Goal: Transaction & Acquisition: Obtain resource

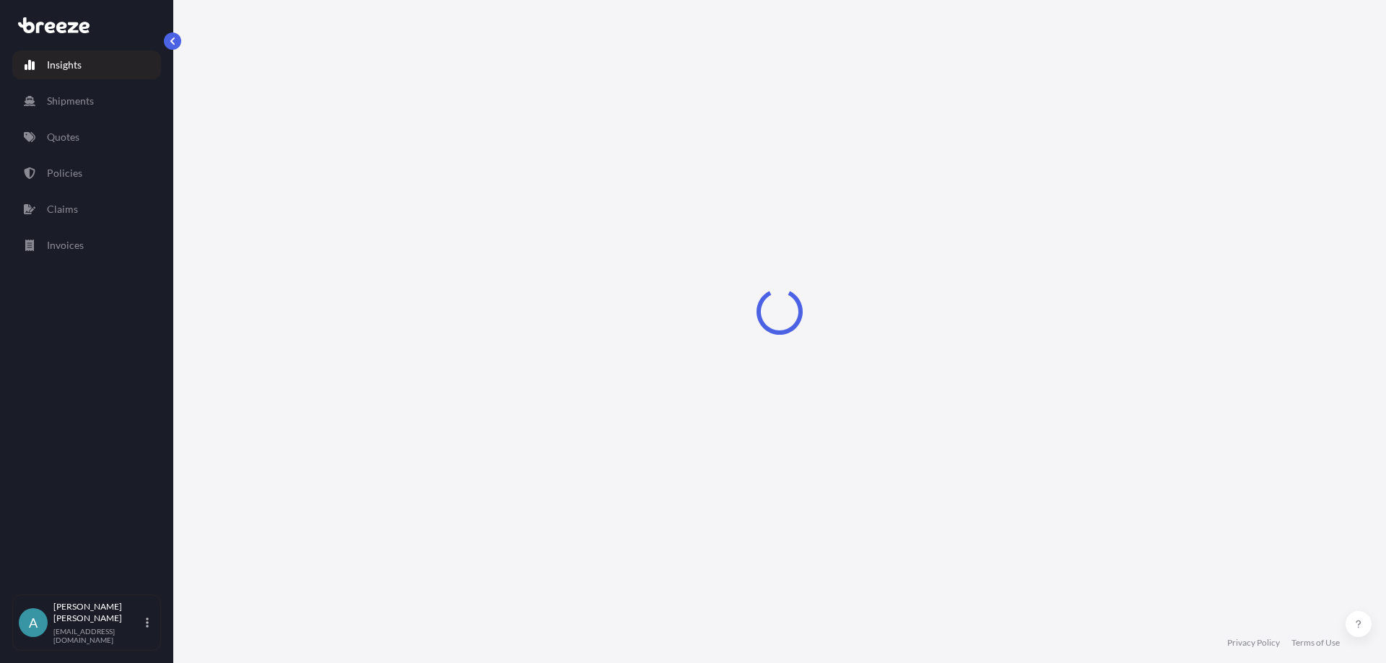
select select "2025"
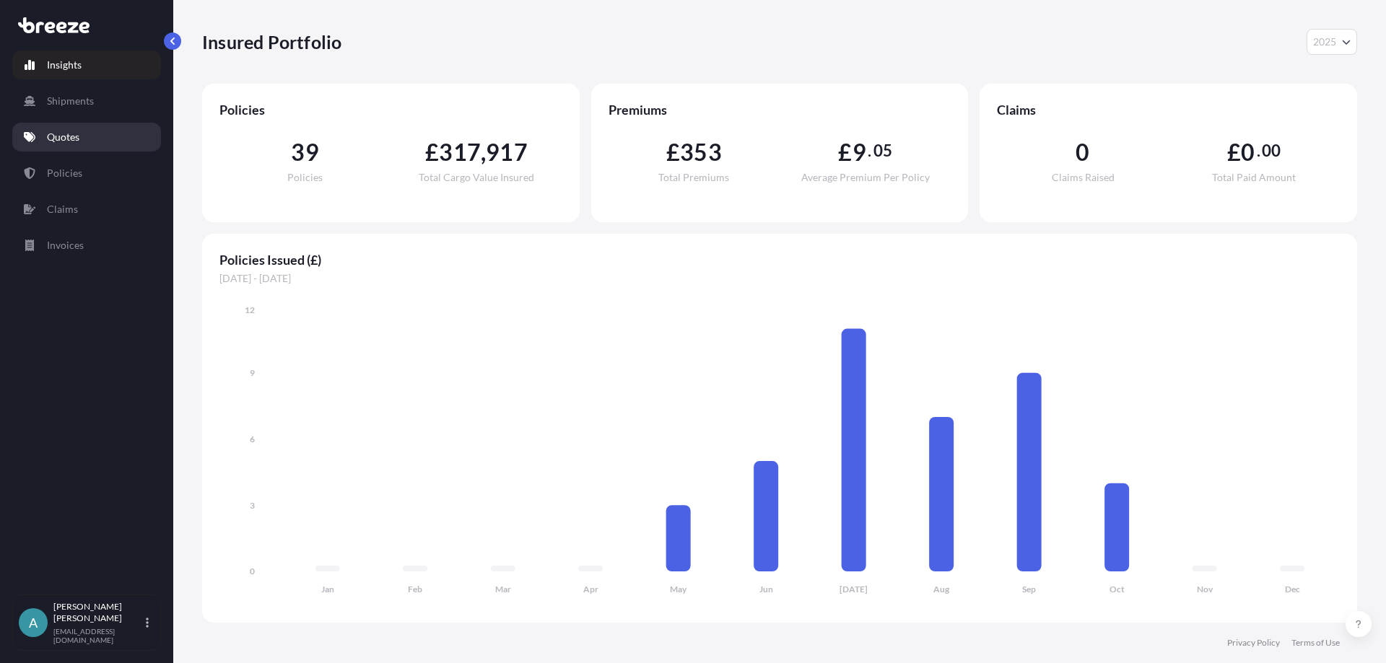
click at [75, 127] on link "Quotes" at bounding box center [86, 137] width 149 height 29
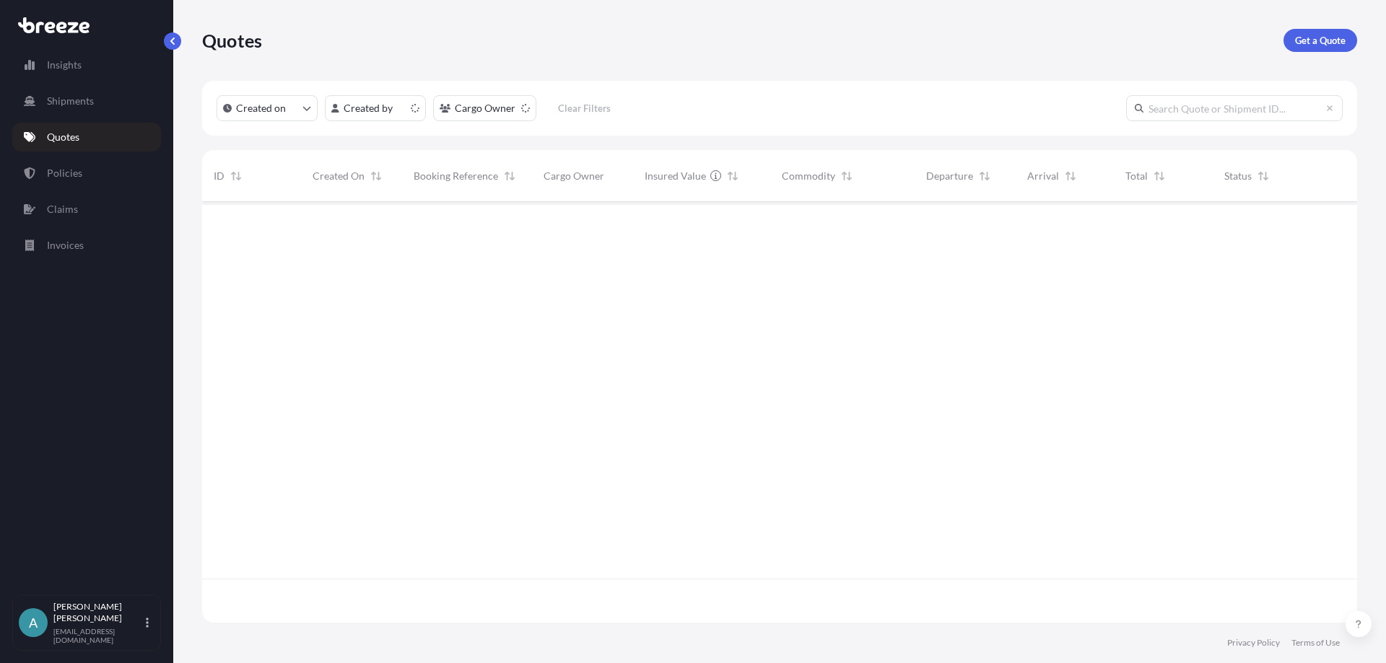
scroll to position [418, 1144]
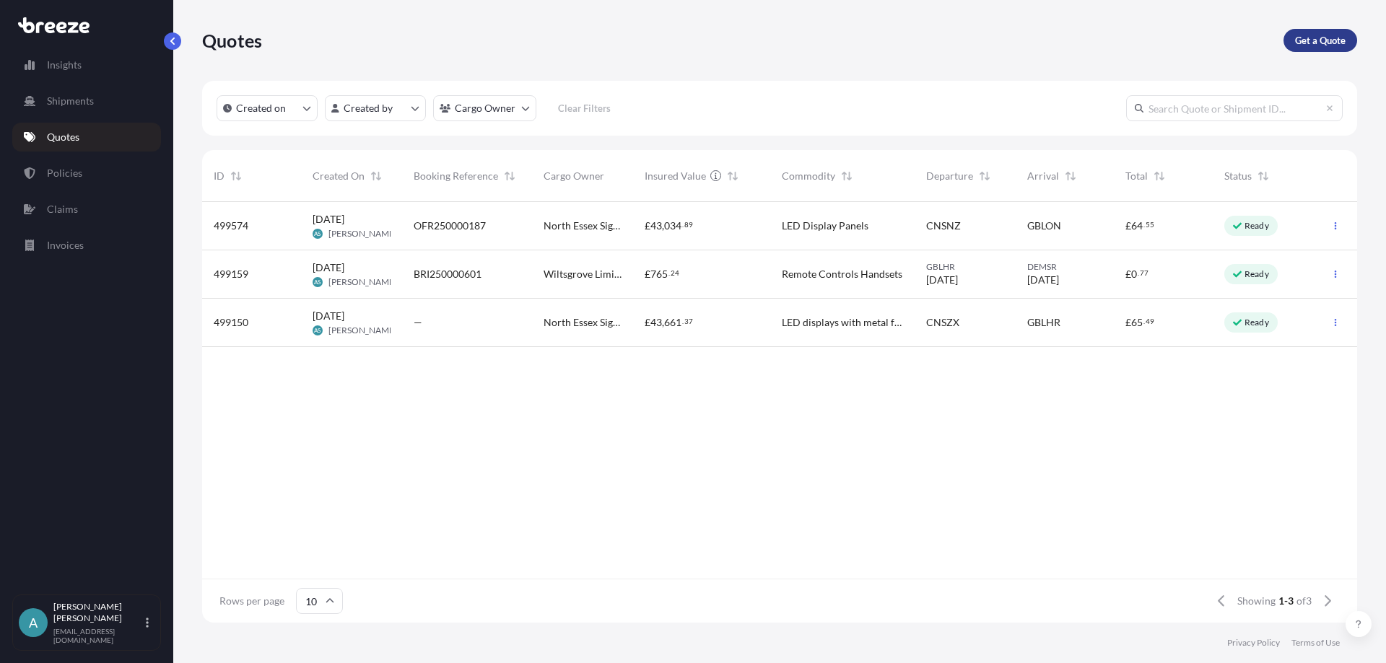
click at [1318, 46] on p "Get a Quote" at bounding box center [1320, 40] width 51 height 14
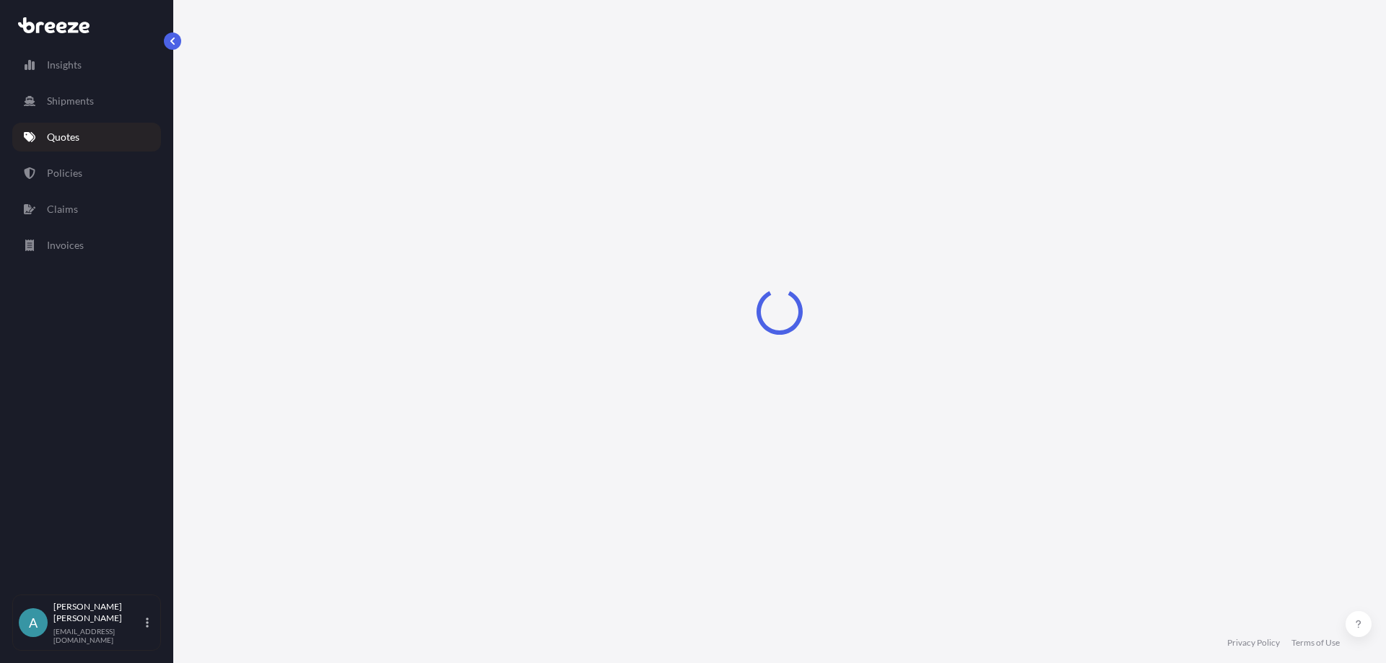
select select "Sea"
select select "1"
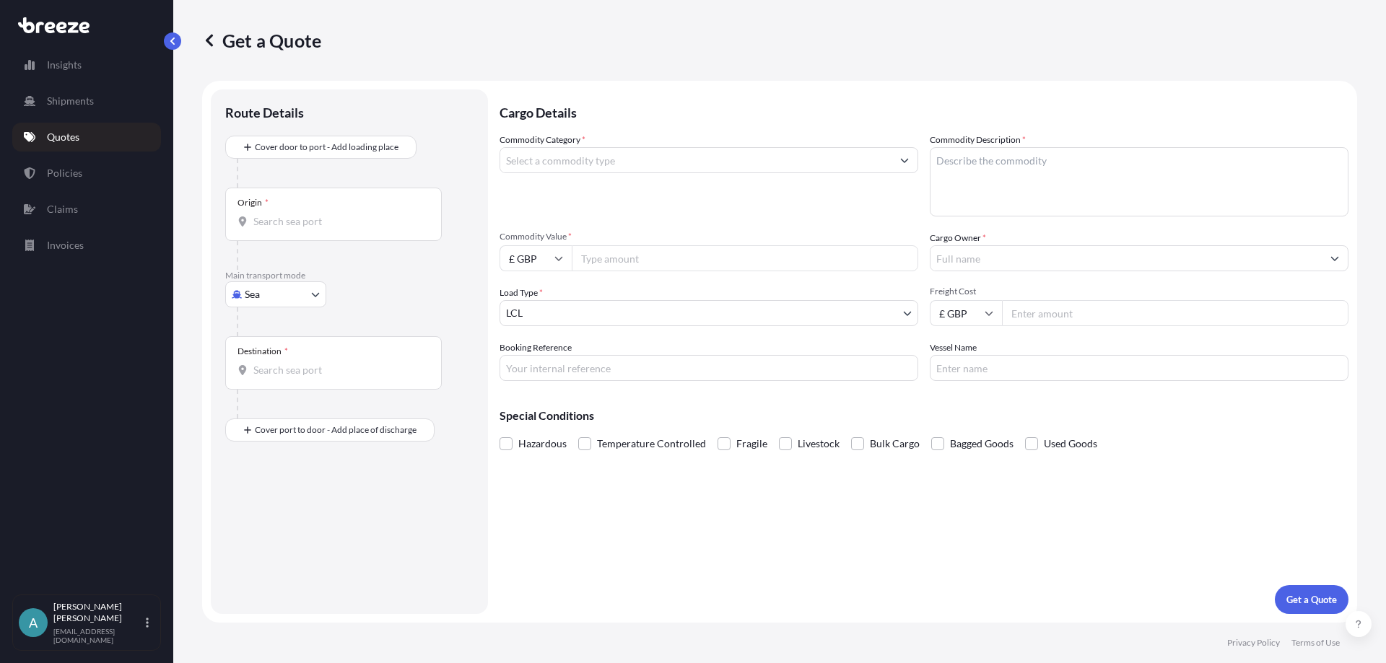
click at [300, 298] on body "Insights Shipments Quotes Policies Claims Invoices A [PERSON_NAME] [EMAIL_ADDRE…" at bounding box center [693, 331] width 1386 height 663
click at [262, 359] on span "Air" at bounding box center [260, 358] width 14 height 14
select select "Air"
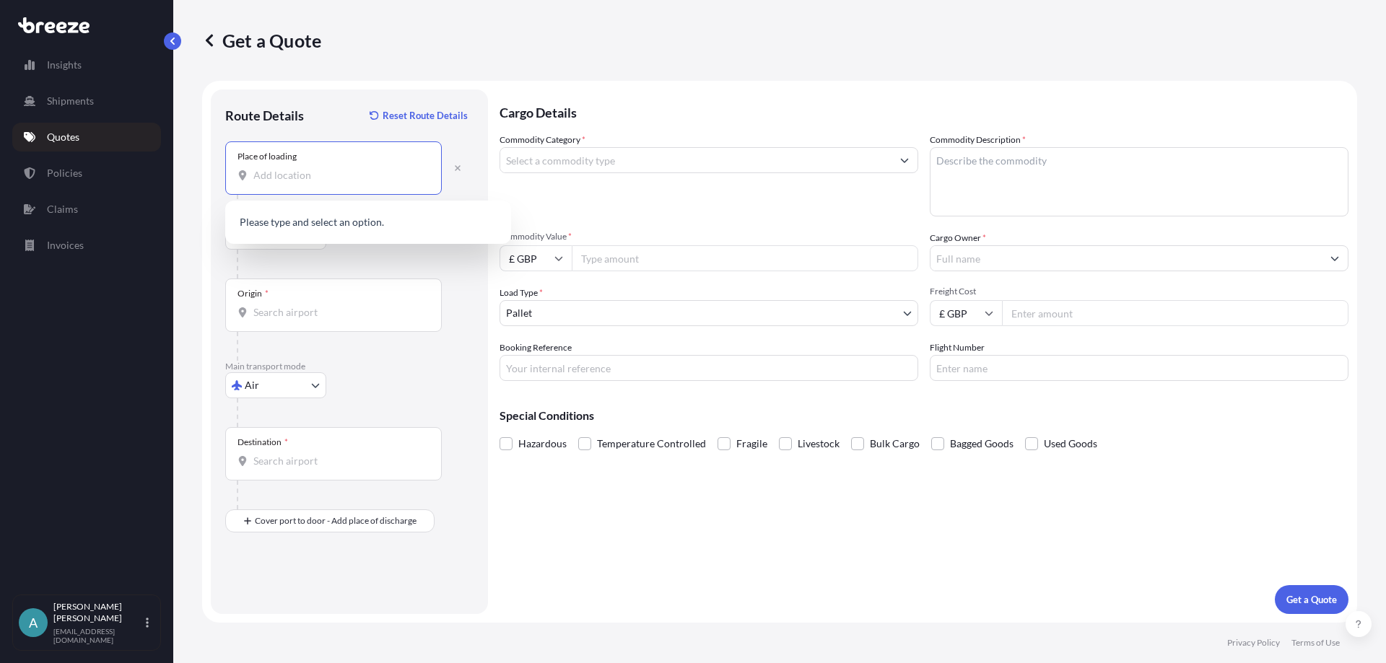
click at [305, 176] on input "Place of loading" at bounding box center [338, 175] width 170 height 14
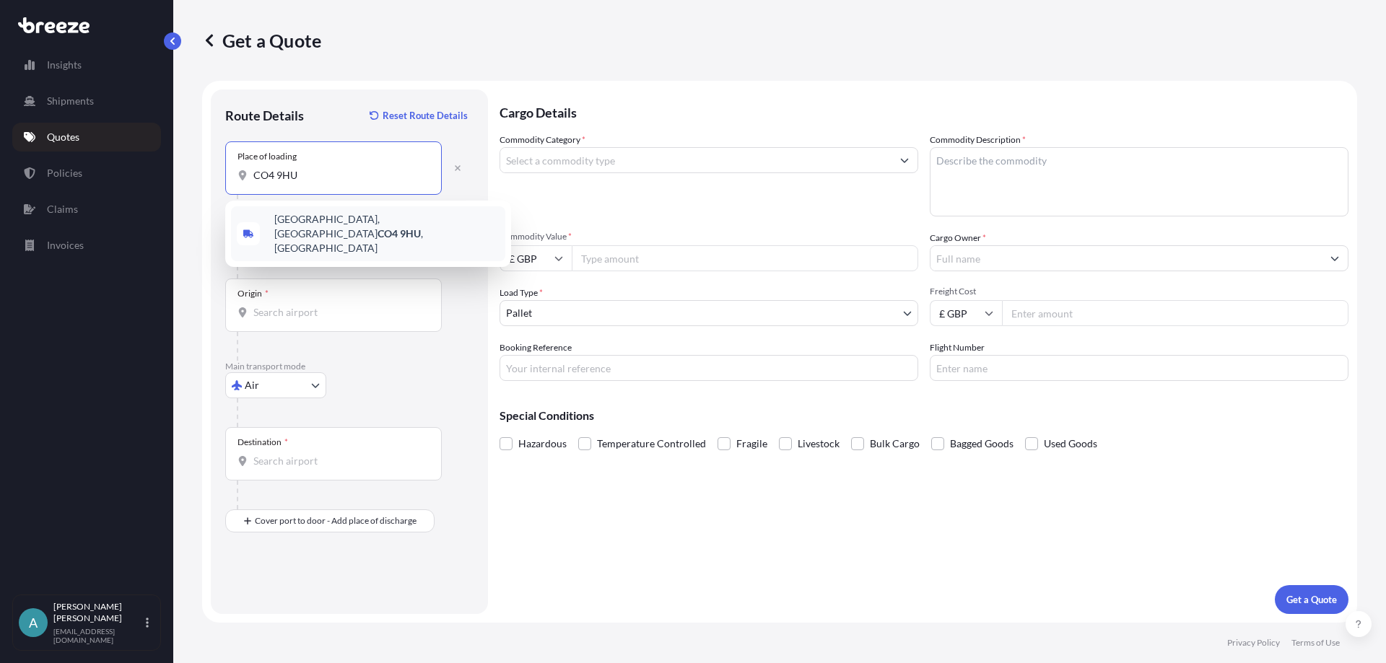
click at [348, 225] on span "[STREET_ADDRESS]" at bounding box center [386, 233] width 225 height 43
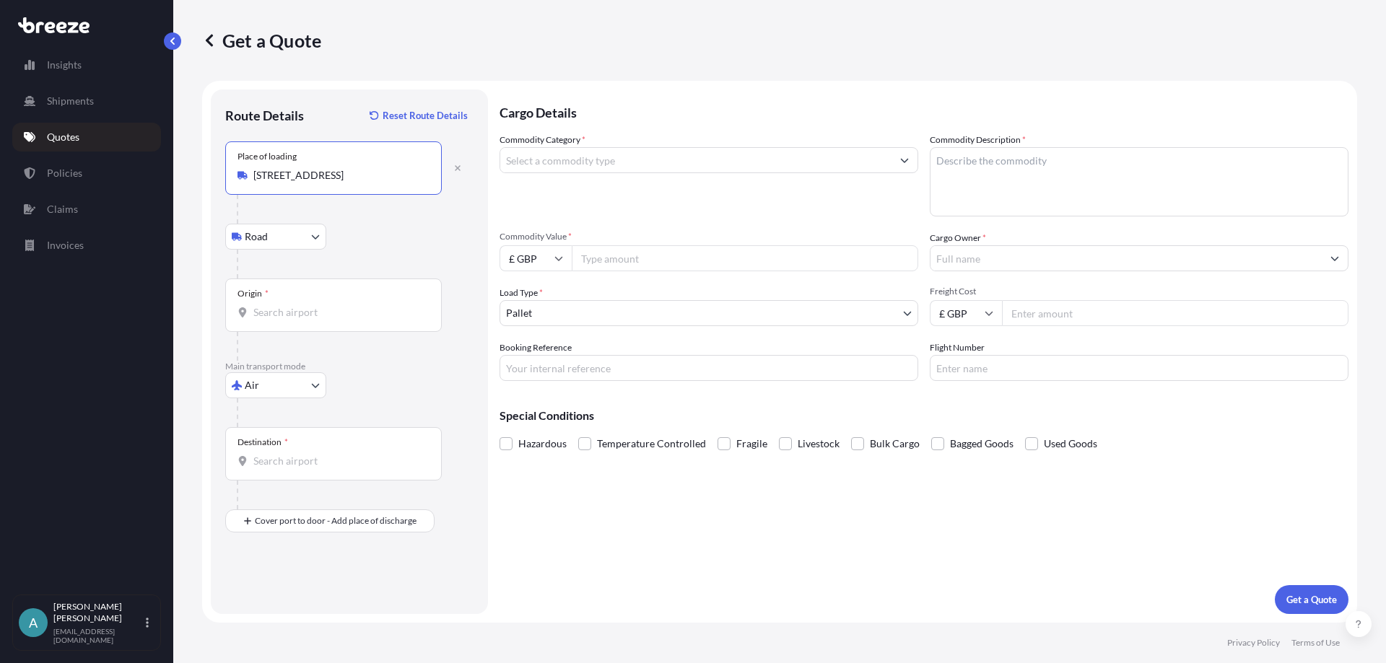
type input "[STREET_ADDRESS]"
click at [290, 307] on input "Origin *" at bounding box center [338, 312] width 170 height 14
type input "GBLHR - Heathrow Apt/[GEOGRAPHIC_DATA], [GEOGRAPHIC_DATA]"
click at [299, 471] on div "Destination *" at bounding box center [333, 453] width 217 height 53
click at [299, 468] on input "Destination *" at bounding box center [338, 461] width 170 height 14
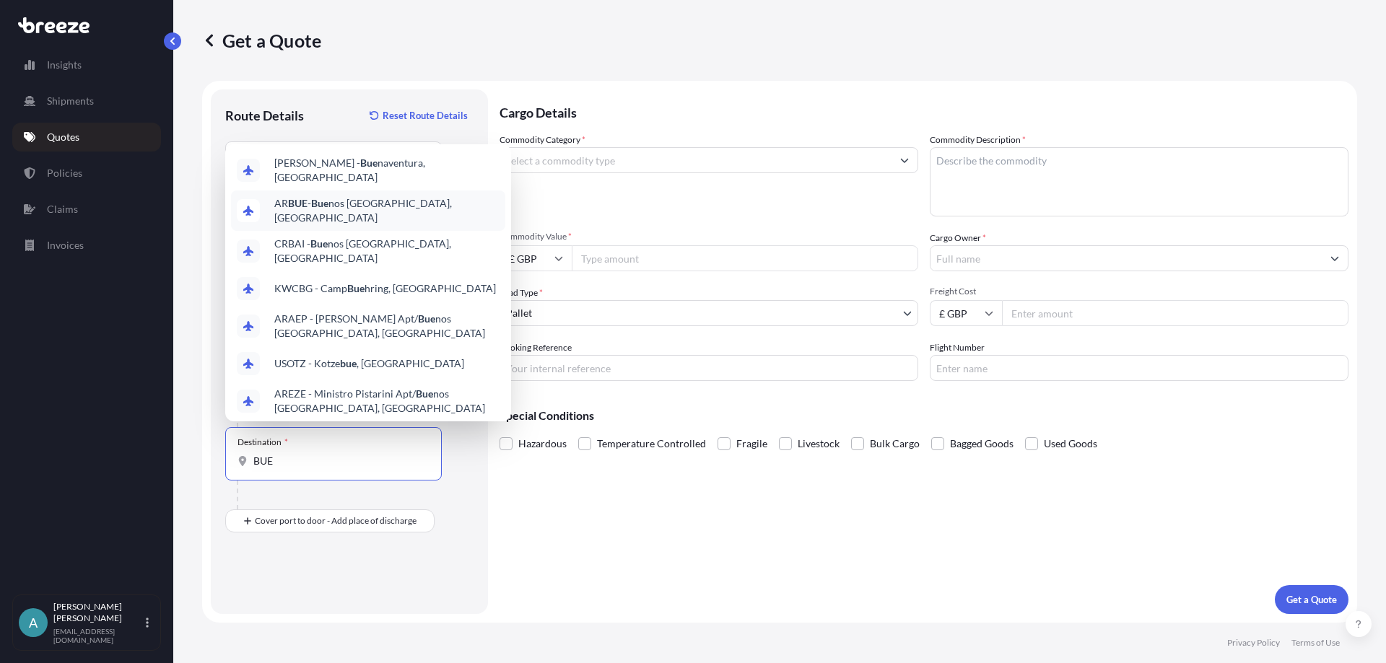
click at [375, 205] on span "AR [PERSON_NAME] nos [GEOGRAPHIC_DATA], [GEOGRAPHIC_DATA]" at bounding box center [386, 210] width 225 height 29
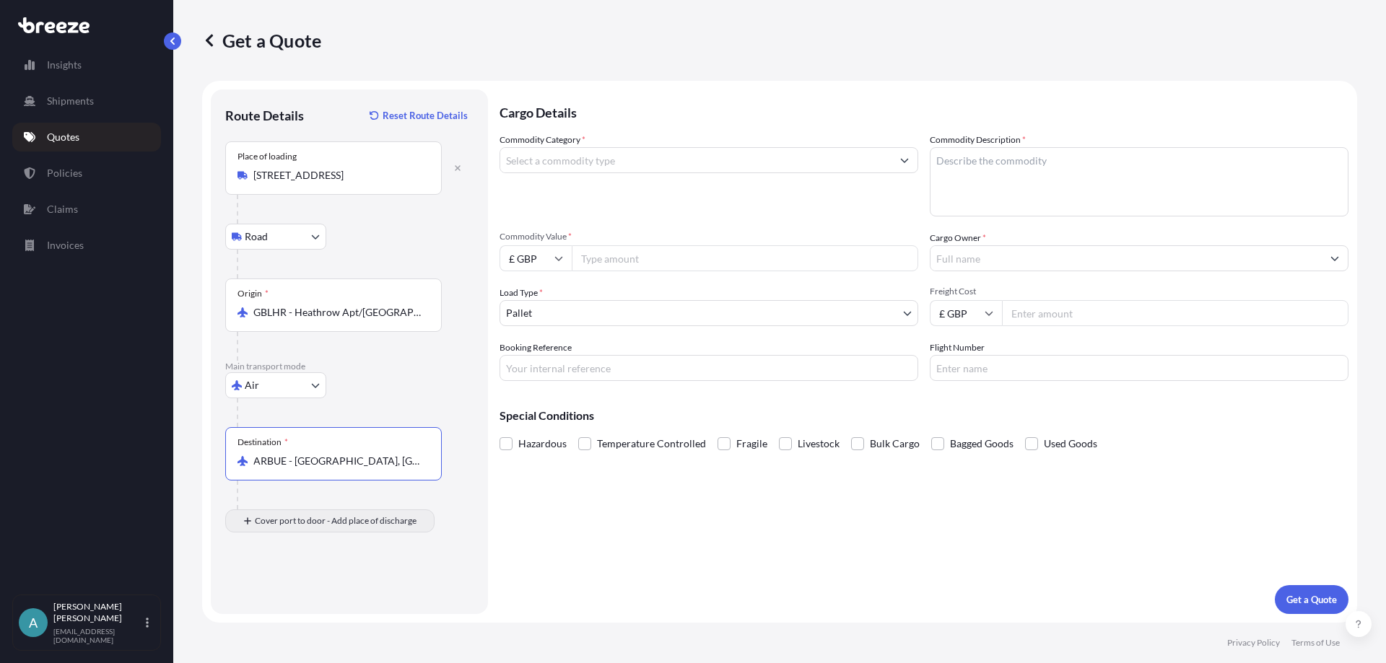
type input "ARBUE - [GEOGRAPHIC_DATA], [GEOGRAPHIC_DATA]"
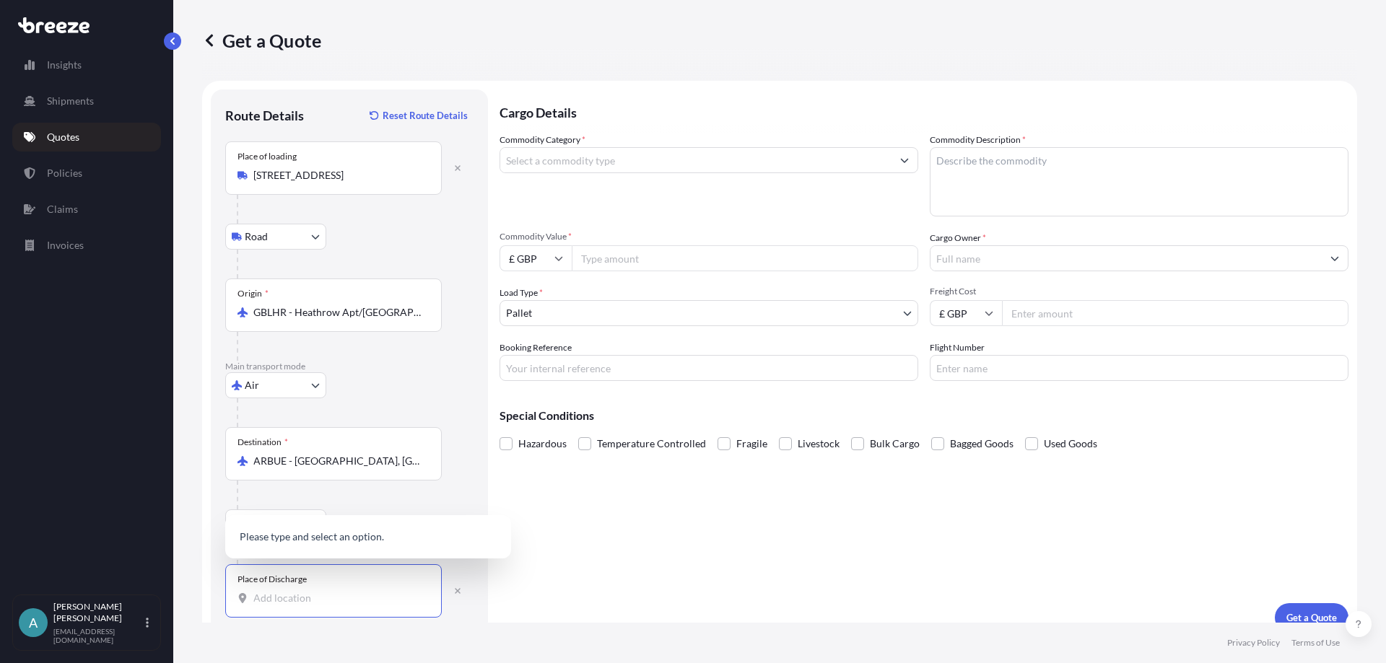
click at [281, 602] on input "Place of Discharge" at bounding box center [338, 598] width 170 height 14
click at [439, 528] on span "Av. [STREET_ADDRESS][PERSON_NAME]" at bounding box center [366, 535] width 185 height 14
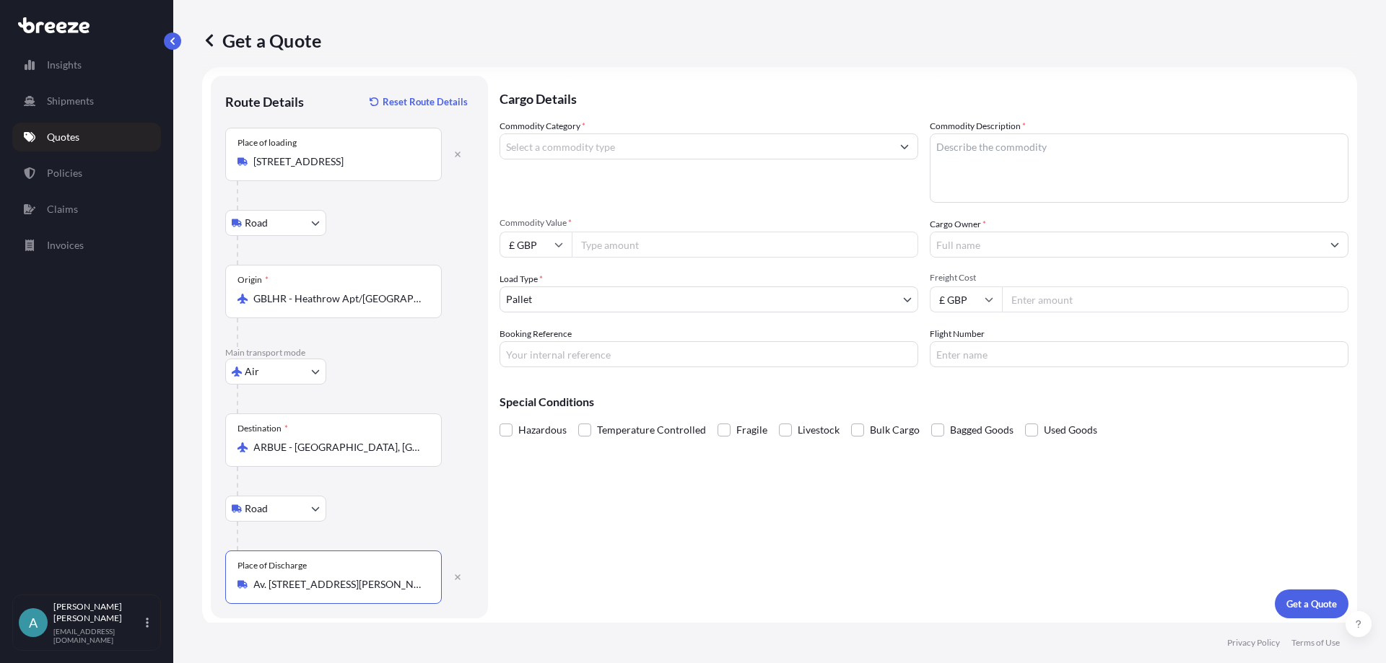
scroll to position [18, 0]
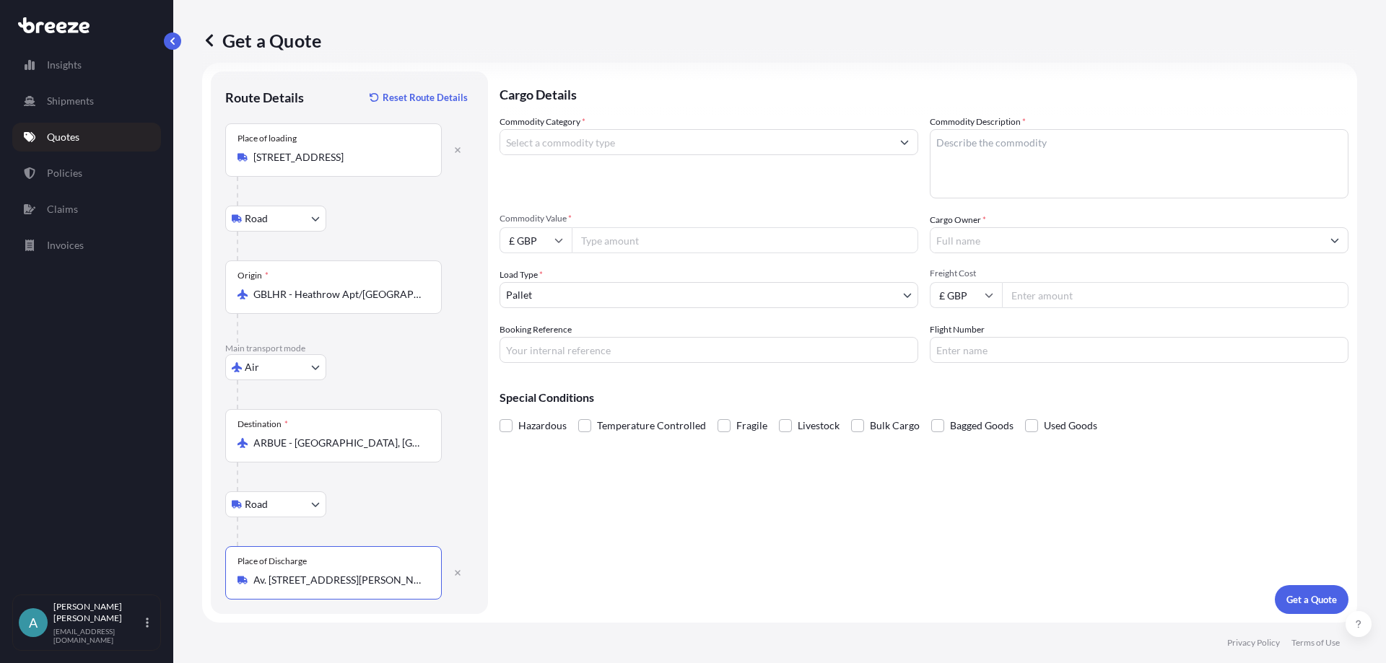
type input "Av. [STREET_ADDRESS][PERSON_NAME]"
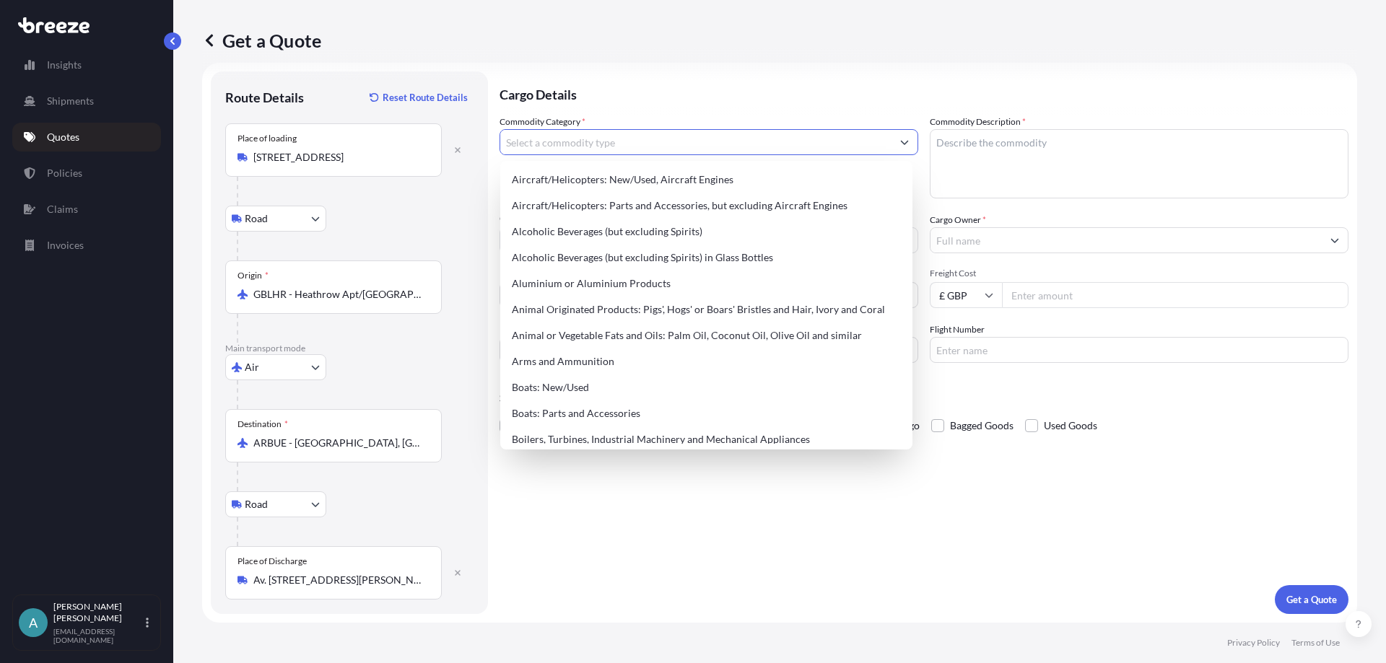
click at [710, 139] on input "Commodity Category *" at bounding box center [695, 142] width 391 height 26
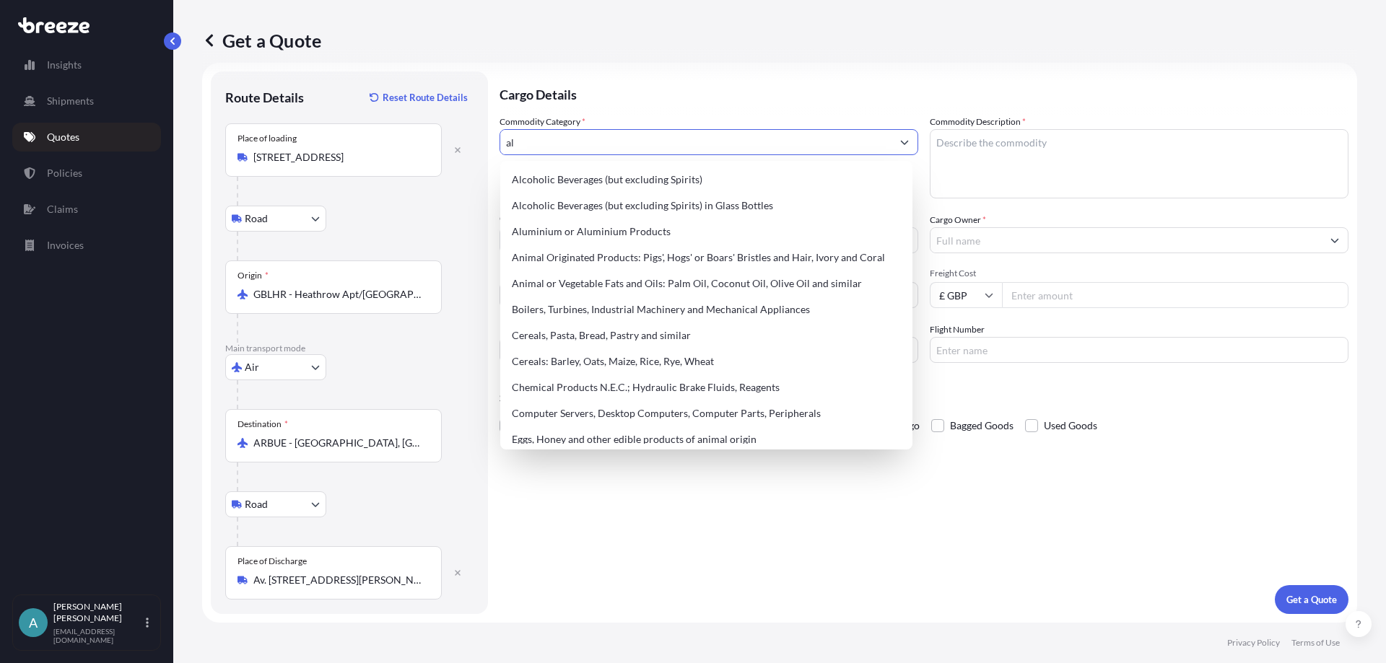
type input "a"
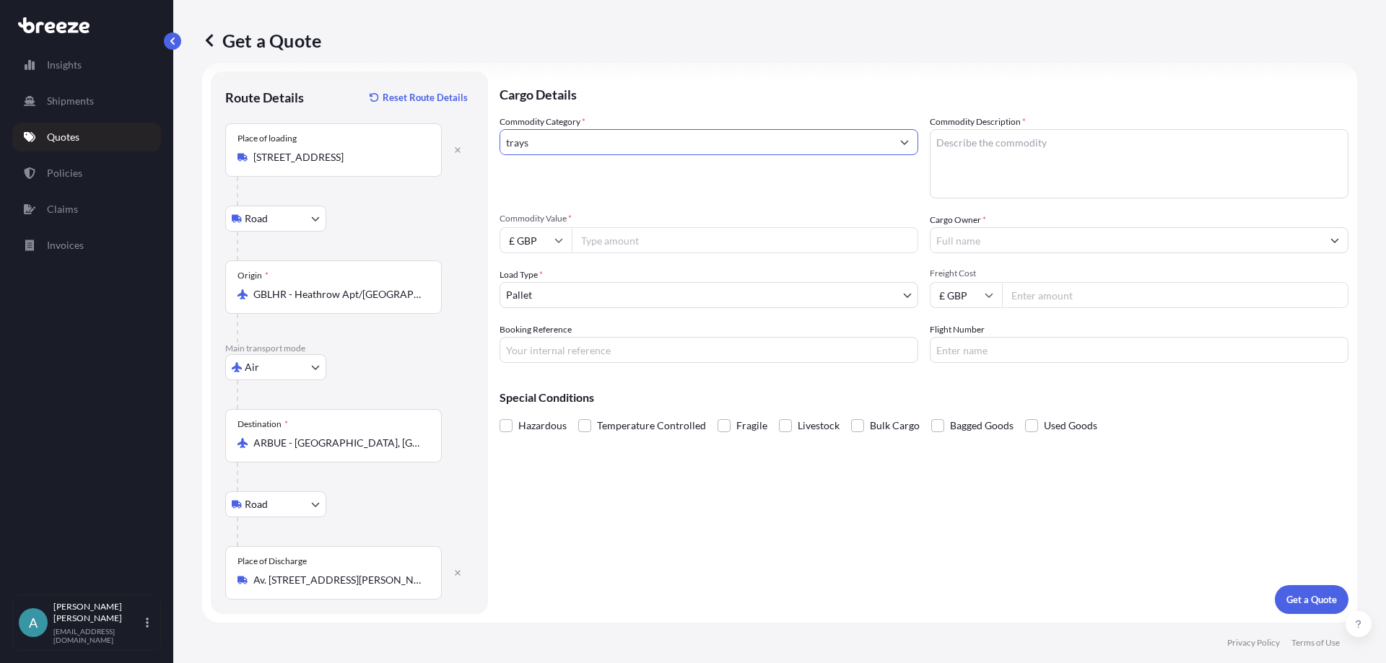
click at [844, 138] on input "trays" at bounding box center [695, 142] width 391 height 26
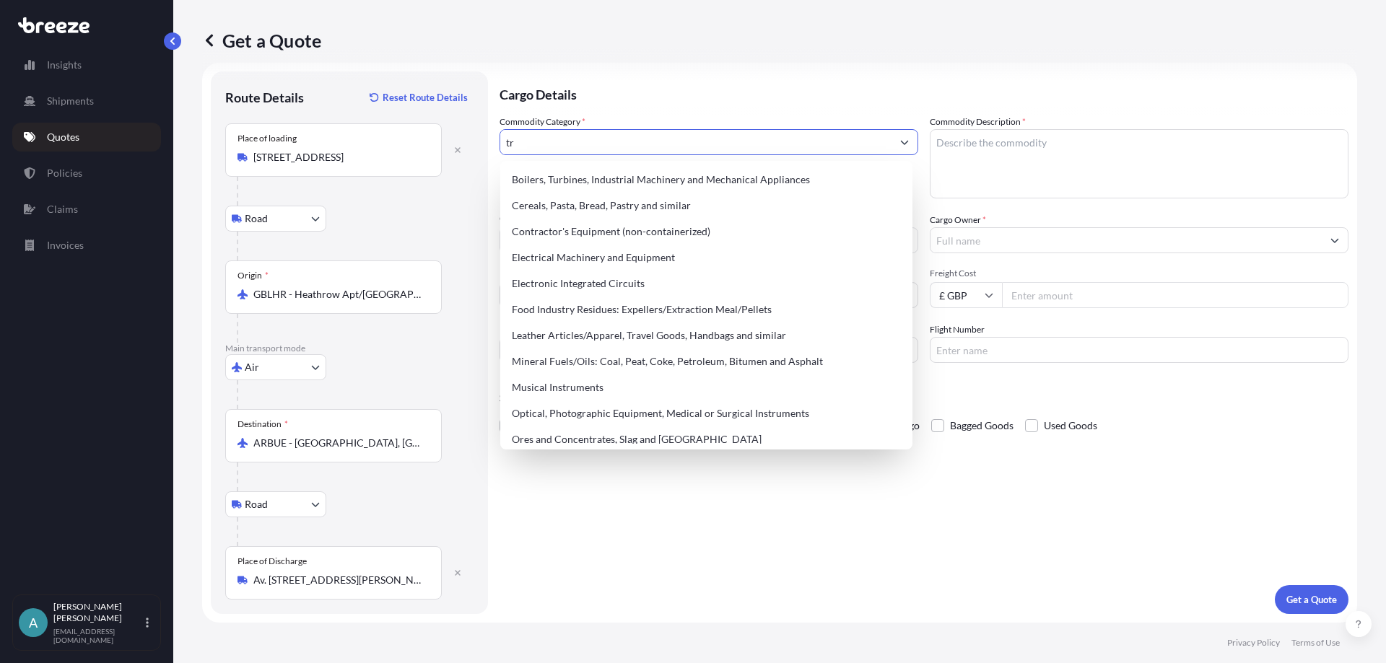
type input "t"
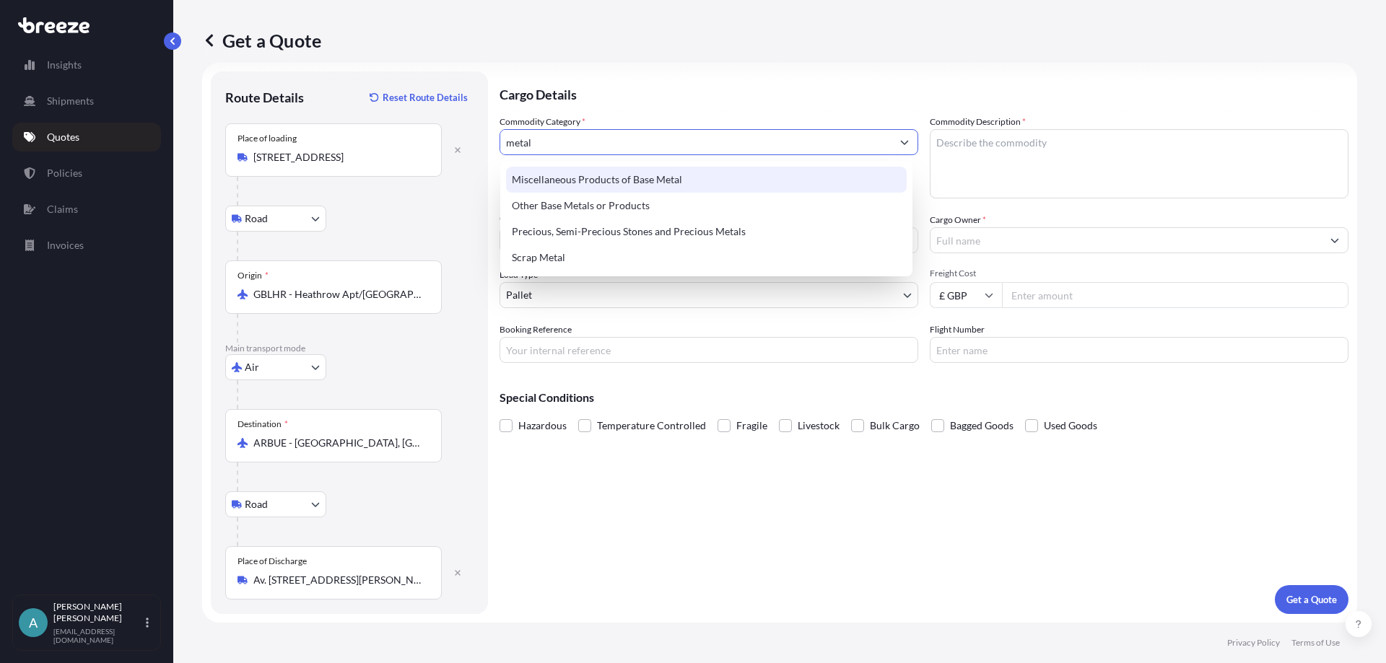
click at [699, 178] on div "Miscellaneous Products of Base Metal" at bounding box center [706, 180] width 401 height 26
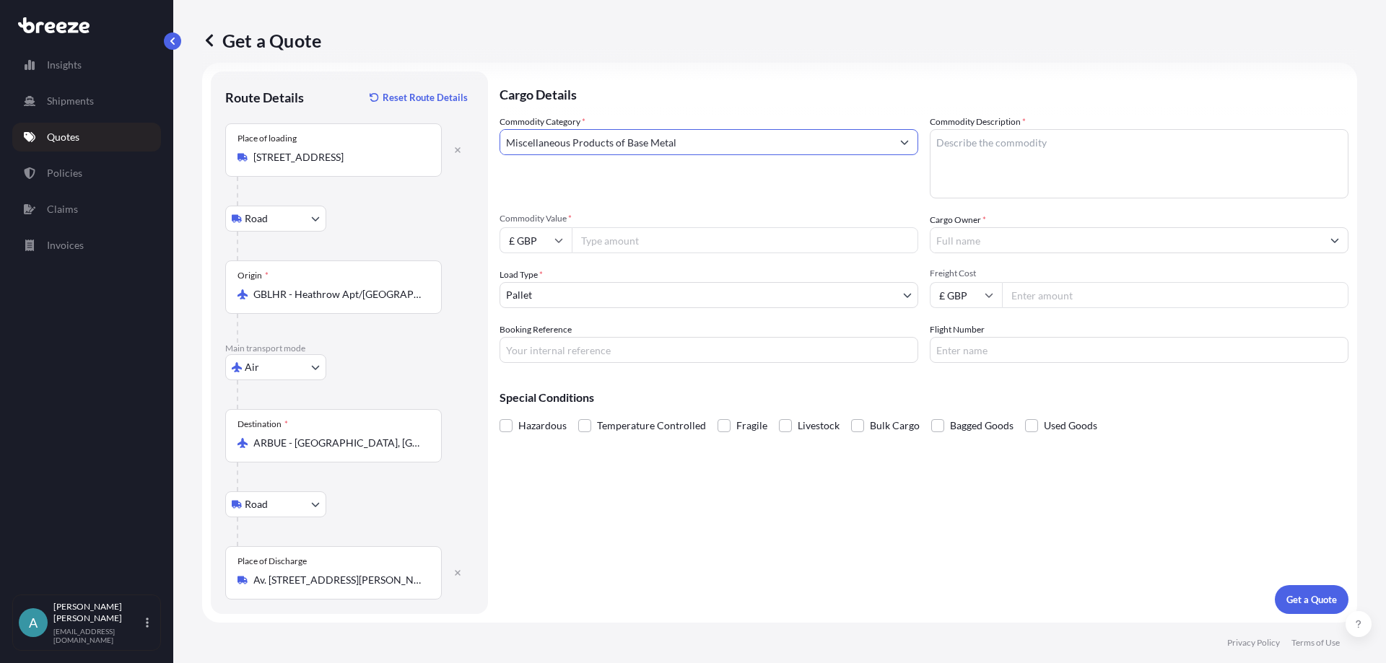
type input "Miscellaneous Products of Base Metal"
click at [989, 145] on textarea "Commodity Description *" at bounding box center [1139, 163] width 419 height 69
type textarea "Aluminium Trays"
click at [759, 243] on input "Commodity Value *" at bounding box center [745, 240] width 346 height 26
type input "3906.9"
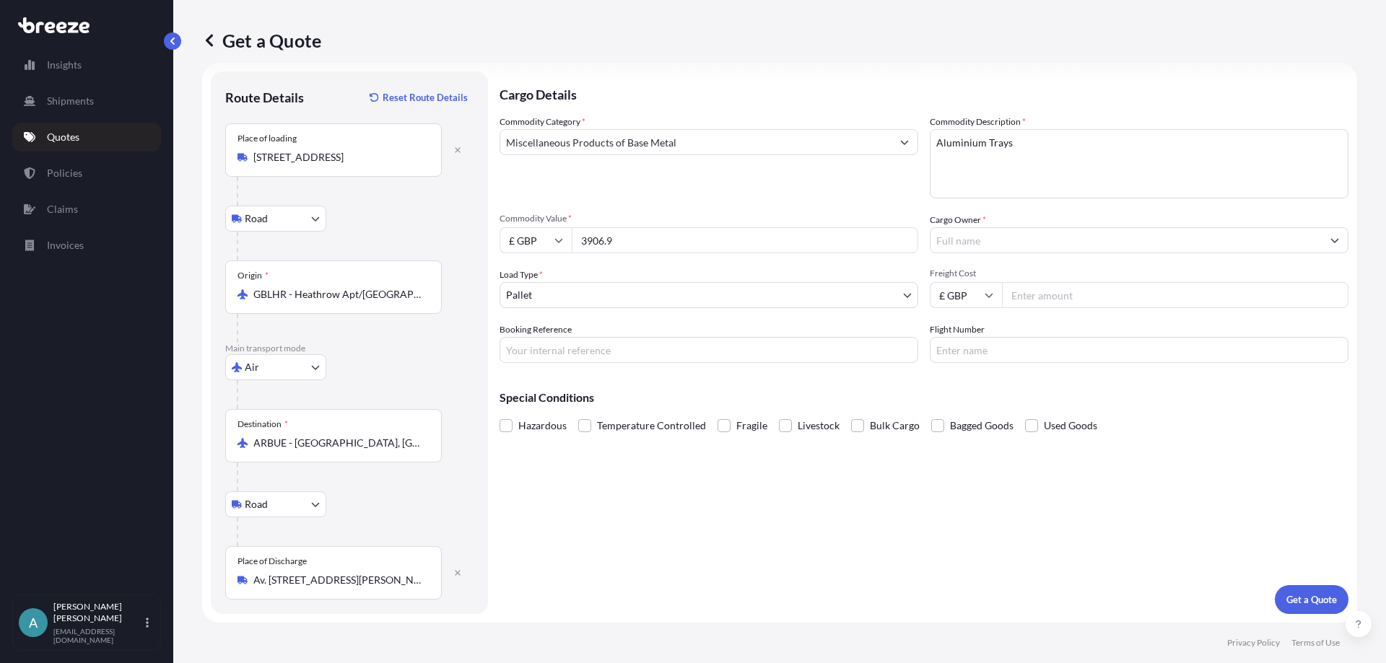
click at [981, 243] on input "Cargo Owner *" at bounding box center [1125, 240] width 391 height 26
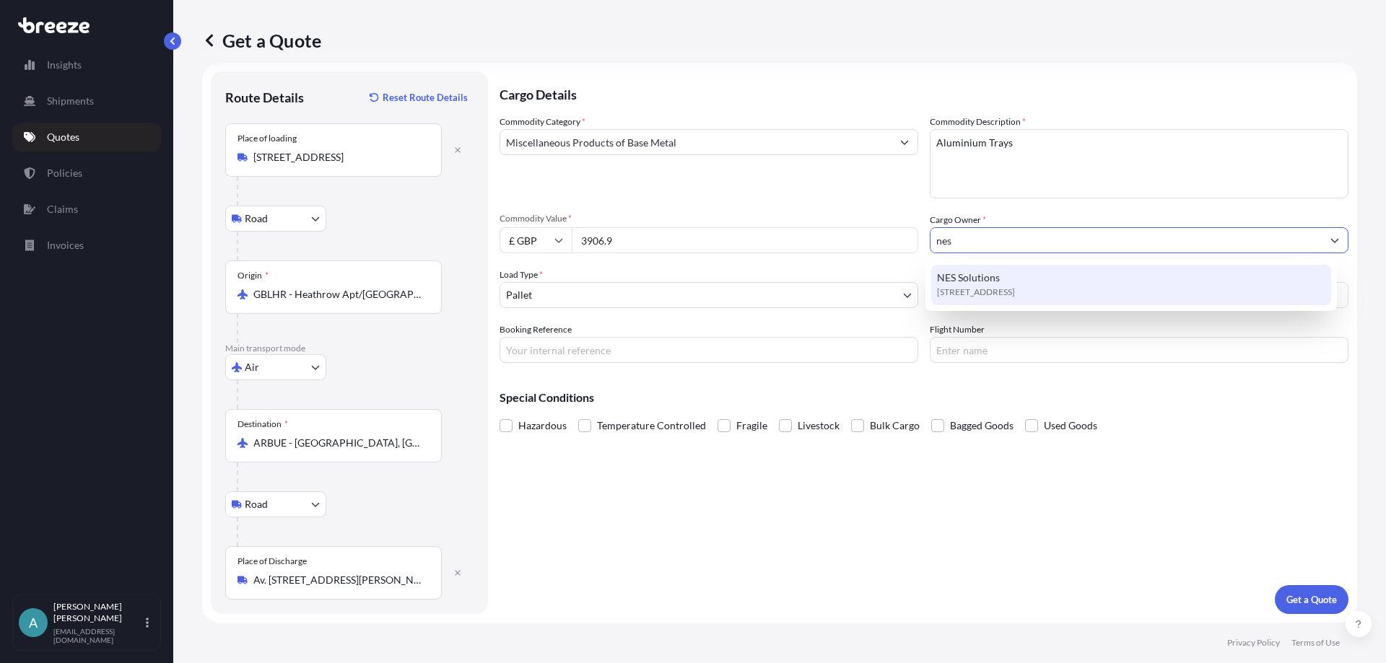
click at [987, 284] on span "NES Solutions" at bounding box center [968, 278] width 63 height 14
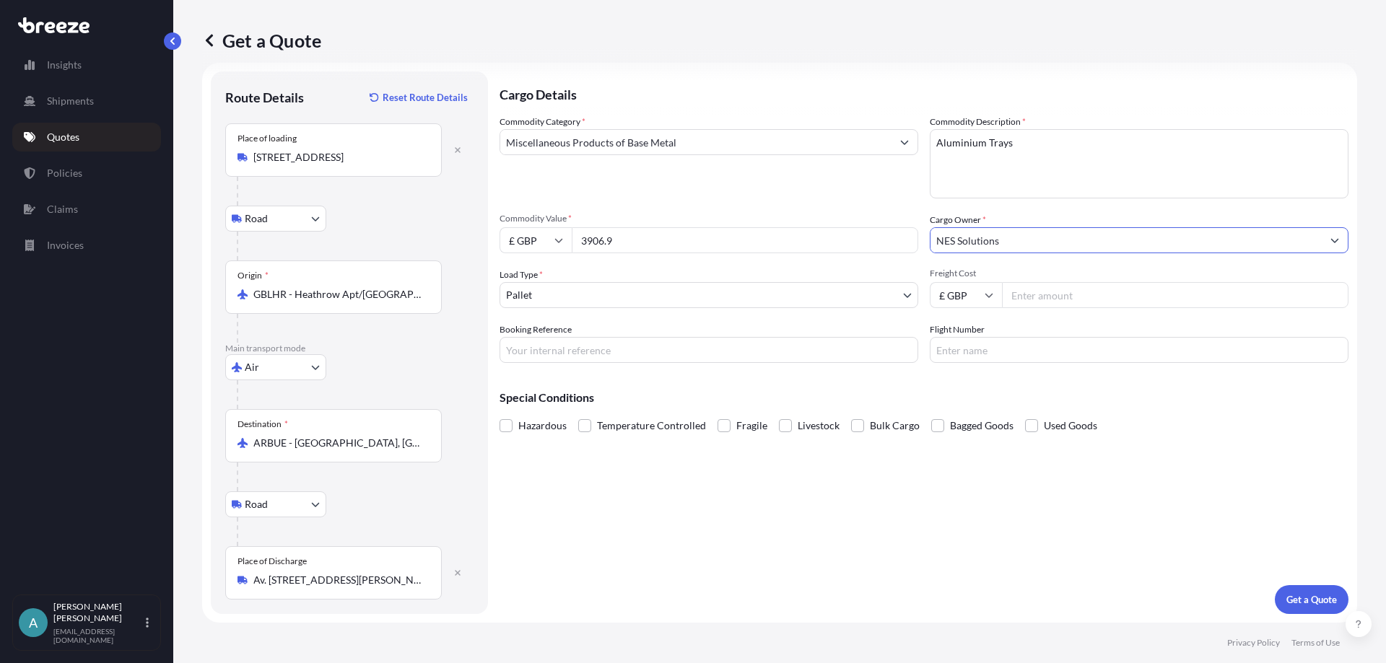
type input "NES Solutions"
click at [1025, 293] on input "Freight Cost" at bounding box center [1175, 295] width 346 height 26
type input "1322.76"
click at [700, 356] on input "Booking Reference" at bounding box center [708, 350] width 419 height 26
click at [673, 351] on input "Booking Reference" at bounding box center [708, 350] width 419 height 26
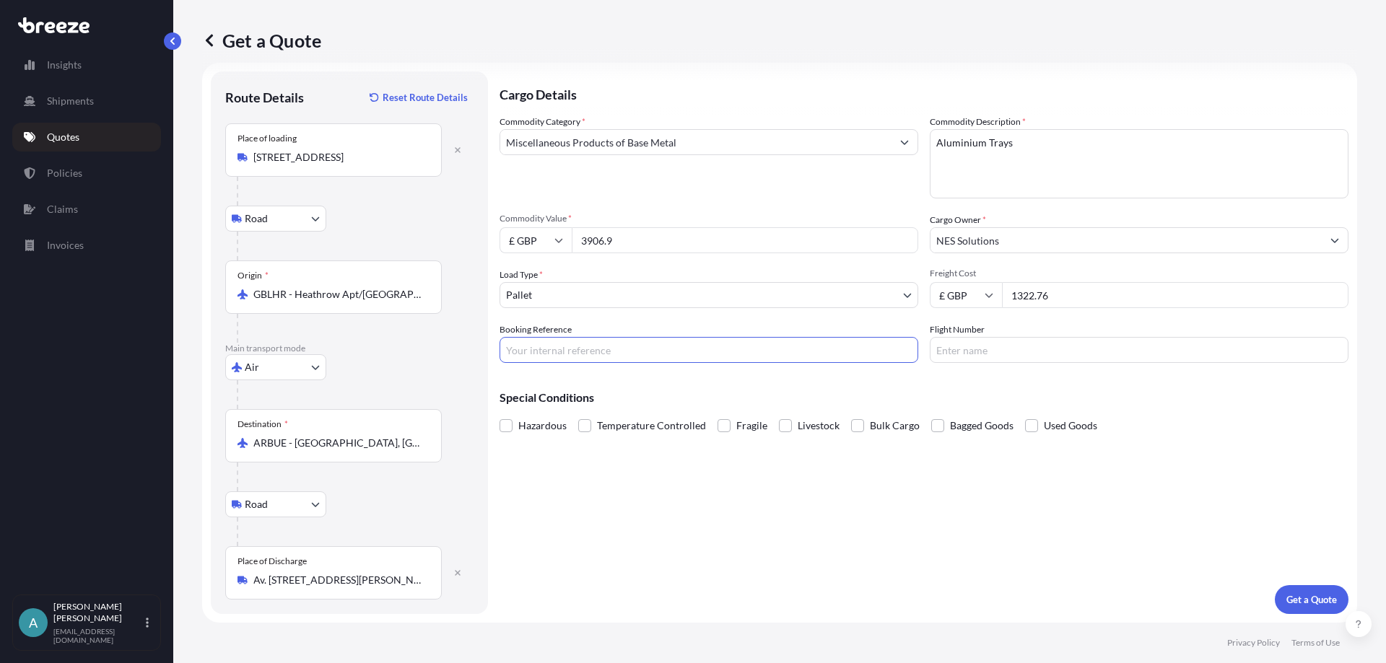
paste input "BRI250000652"
type input "BRI250000652"
click at [955, 354] on input "Flight Number" at bounding box center [1139, 350] width 419 height 26
click at [1066, 346] on input "Flight Number" at bounding box center [1139, 350] width 419 height 26
paste input "884997730368"
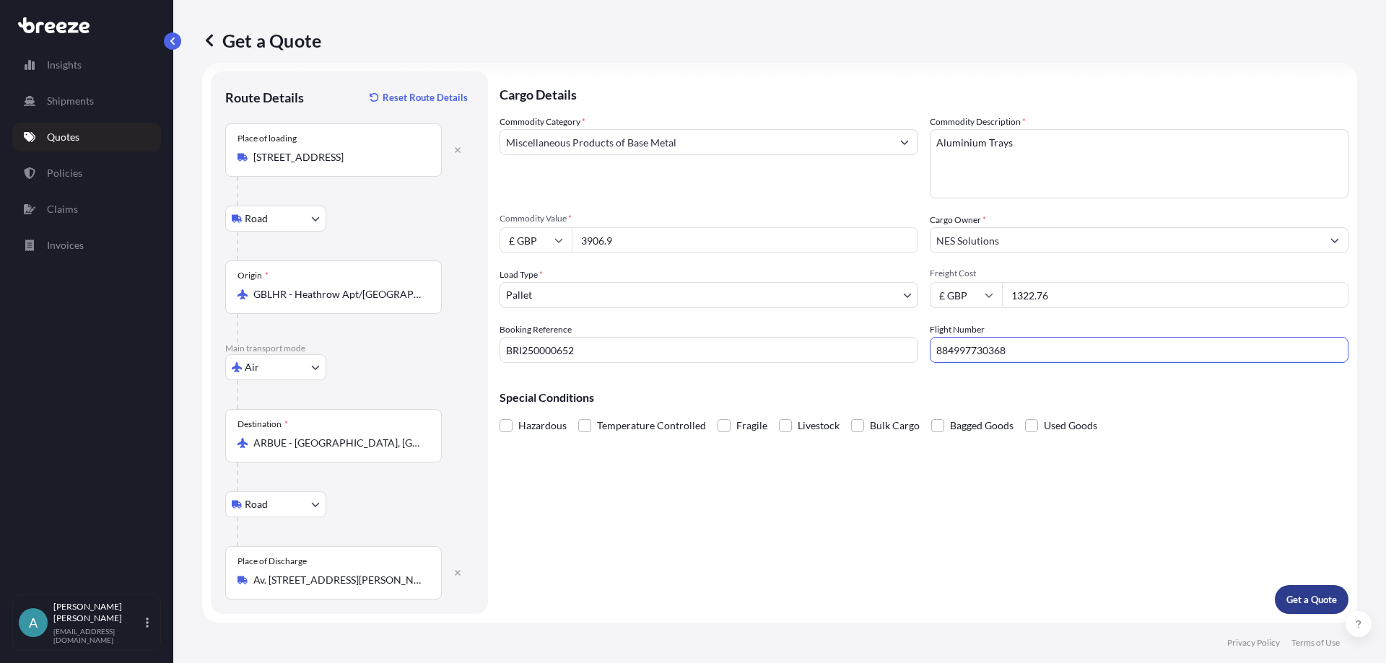
type input "884997730368"
click at [1286, 598] on p "Get a Quote" at bounding box center [1311, 600] width 51 height 14
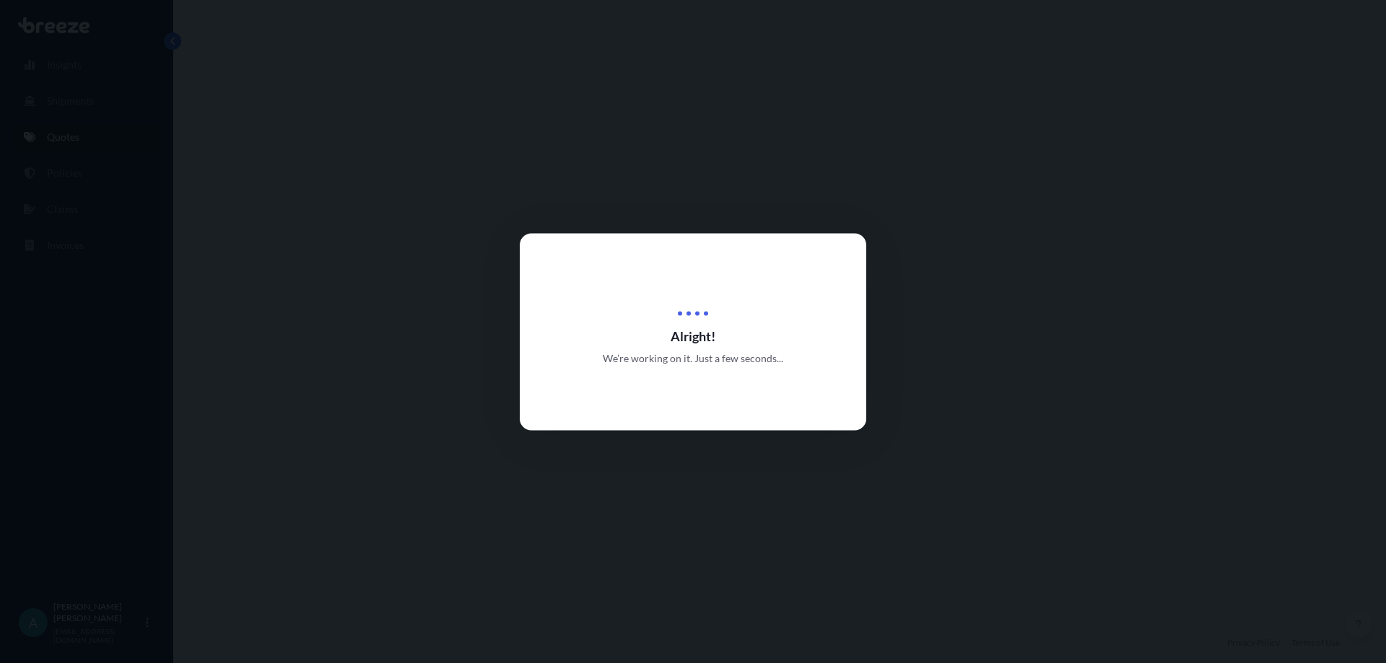
select select "Road"
select select "Air"
select select "Road"
select select "1"
